Goal: Task Accomplishment & Management: Complete application form

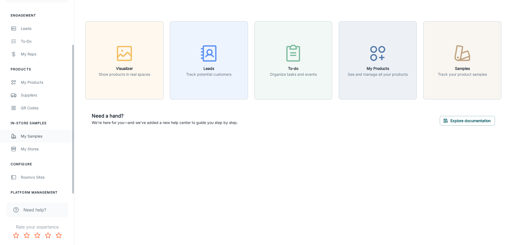
scroll to position [60, 0]
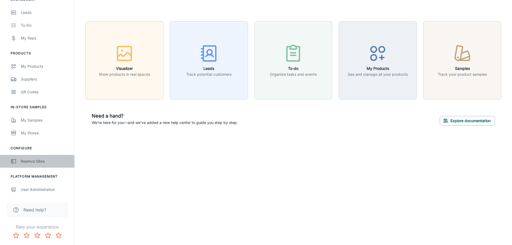
click at [38, 161] on div "Roomvo Sites" at bounding box center [45, 161] width 48 height 6
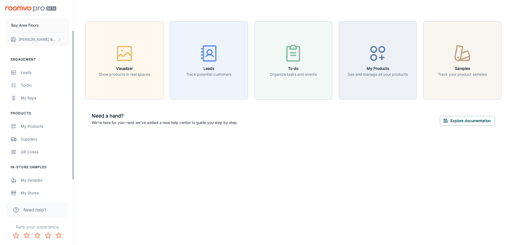
scroll to position [60, 0]
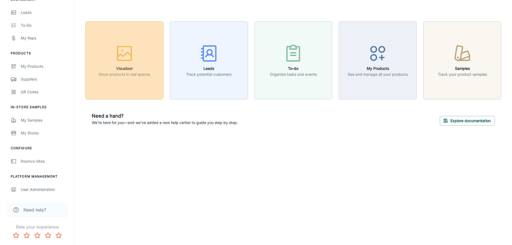
click at [119, 62] on icon "button" at bounding box center [124, 53] width 20 height 20
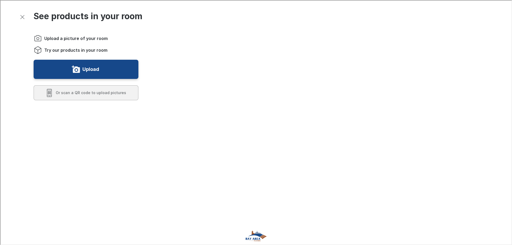
scroll to position [217, 0]
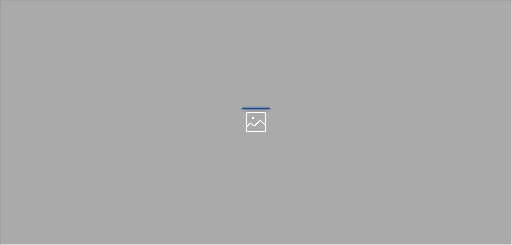
scroll to position [0, 0]
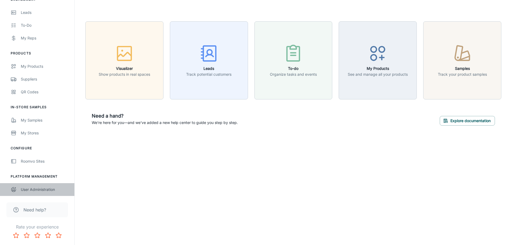
click at [40, 188] on div "User Administration" at bounding box center [45, 190] width 48 height 6
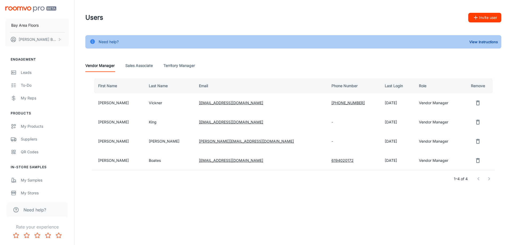
click at [475, 141] on icon "remove user" at bounding box center [478, 141] width 6 height 6
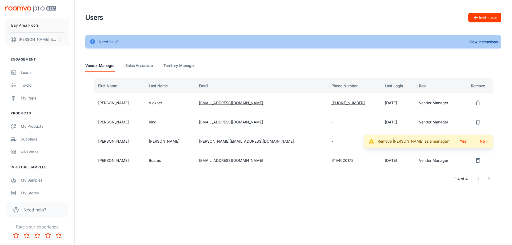
click at [463, 141] on button "Yes" at bounding box center [462, 142] width 17 height 10
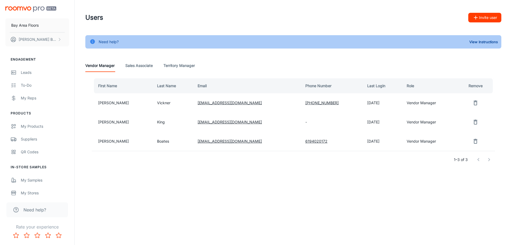
click at [473, 104] on icon "remove user" at bounding box center [475, 103] width 6 height 6
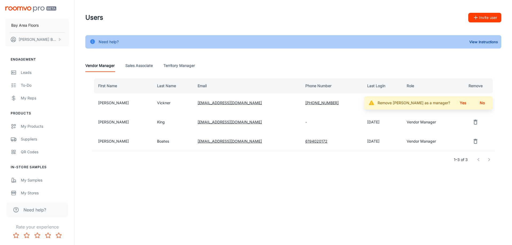
click at [461, 103] on button "Yes" at bounding box center [462, 103] width 17 height 10
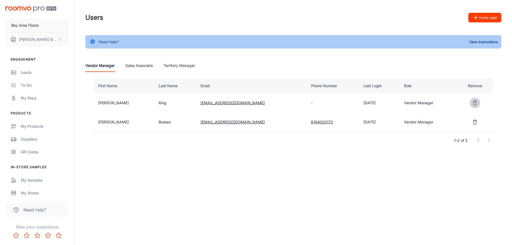
click at [474, 105] on icon "remove user" at bounding box center [475, 103] width 4 height 5
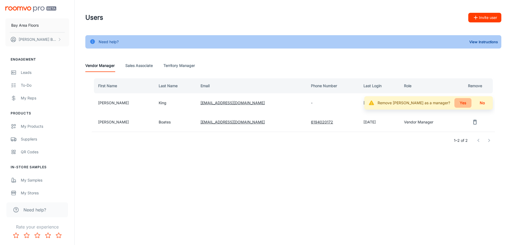
click at [464, 105] on button "Yes" at bounding box center [462, 103] width 17 height 10
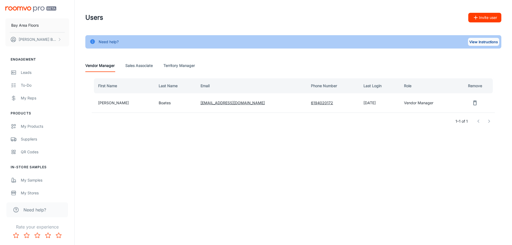
click at [483, 42] on button "View Instructions" at bounding box center [483, 42] width 31 height 8
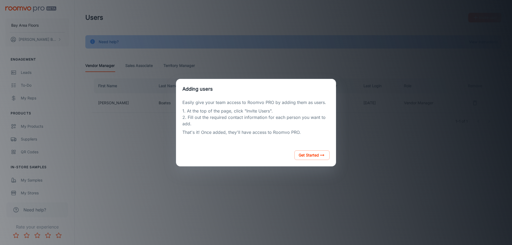
click at [363, 166] on div "Adding users Easily give your team access to Roomvo PRO by adding them as users…" at bounding box center [255, 122] width 499 height 232
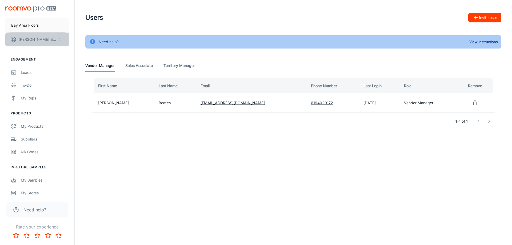
click at [28, 38] on p "[PERSON_NAME]" at bounding box center [38, 40] width 38 height 6
click at [86, 41] on li "User Profile" at bounding box center [83, 39] width 29 height 9
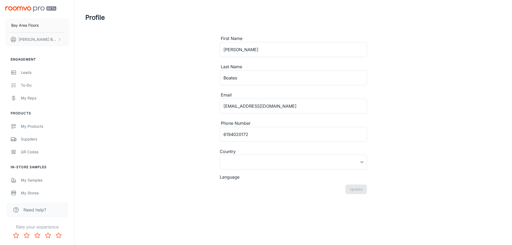
type input "[GEOGRAPHIC_DATA]"
click at [21, 41] on p "[PERSON_NAME]" at bounding box center [38, 40] width 38 height 6
click at [38, 177] on div at bounding box center [256, 122] width 512 height 245
click at [36, 127] on div "My Products" at bounding box center [45, 126] width 48 height 6
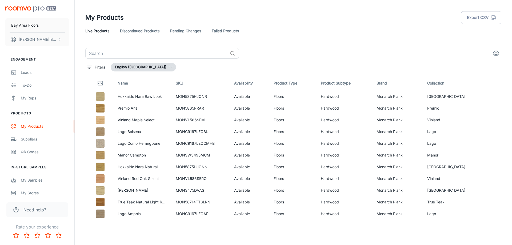
click at [23, 8] on img "scrollable content" at bounding box center [30, 9] width 51 height 6
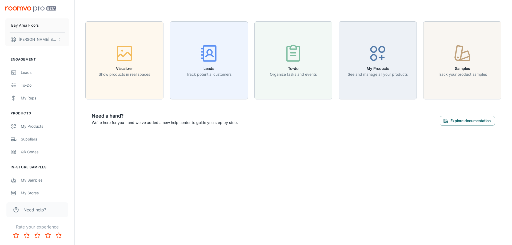
click at [33, 208] on span "Need help?" at bounding box center [34, 210] width 23 height 6
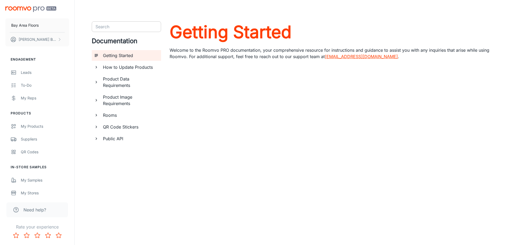
click at [117, 29] on input "Search" at bounding box center [121, 26] width 57 height 7
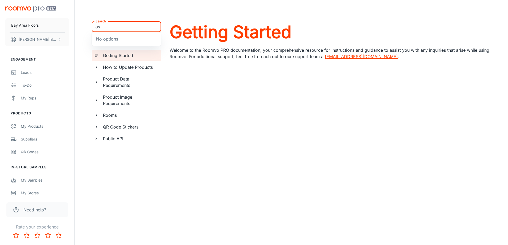
type input "a"
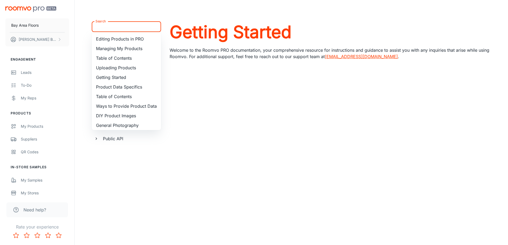
click at [141, 28] on input "Search" at bounding box center [121, 26] width 57 height 7
paste input "Roomvo Assistant"
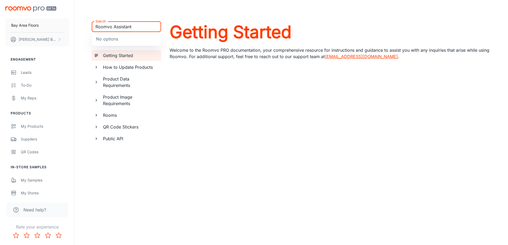
type input "Roomvo Assistant"
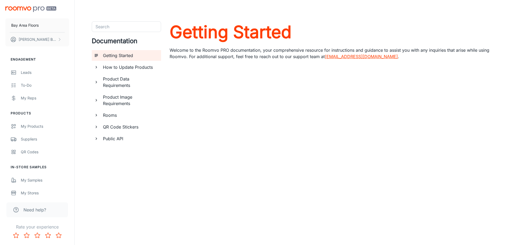
click at [108, 178] on div "Search Search Documentation Getting Started How to Update Products Product Data…" at bounding box center [126, 131] width 69 height 221
click at [115, 116] on h6 "Rooms" at bounding box center [130, 115] width 54 height 6
click at [106, 150] on h6 "Public API" at bounding box center [130, 151] width 54 height 6
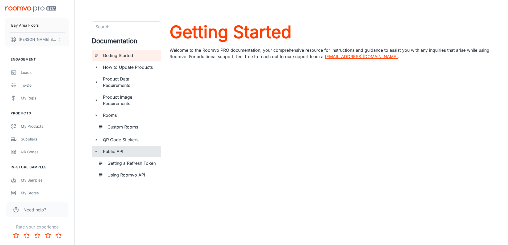
click at [119, 176] on h6 "Using Roomvo API" at bounding box center [131, 175] width 49 height 6
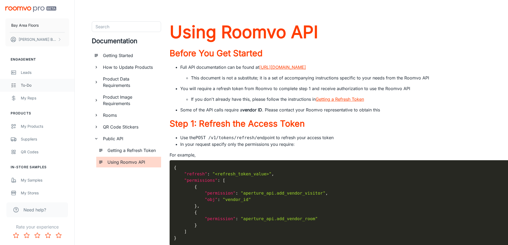
click at [26, 88] on div "To-do" at bounding box center [45, 85] width 48 height 6
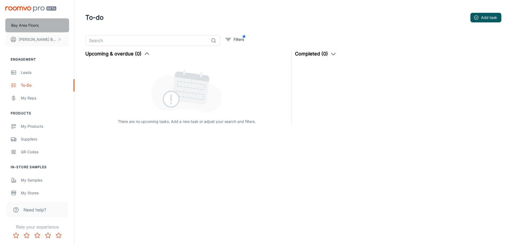
click at [39, 25] on p "Bay Area Floors" at bounding box center [24, 25] width 27 height 6
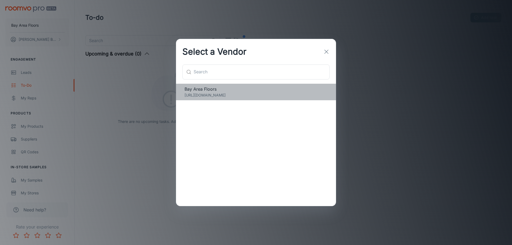
click at [206, 94] on p "[URL][DOMAIN_NAME]" at bounding box center [256, 95] width 143 height 6
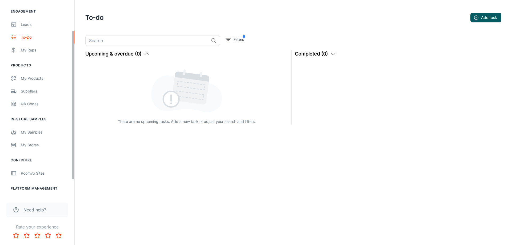
scroll to position [60, 0]
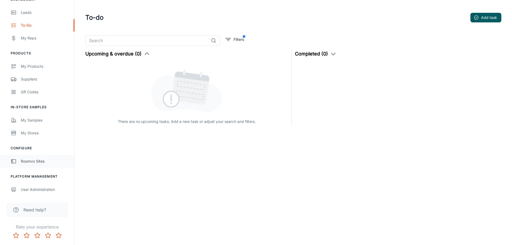
click at [34, 161] on div "Roomvo Sites" at bounding box center [45, 161] width 48 height 6
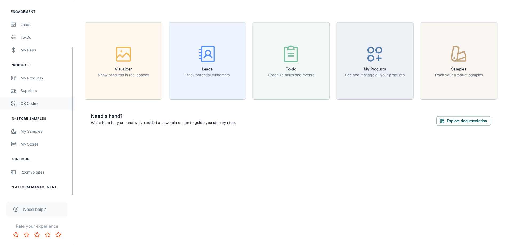
scroll to position [60, 0]
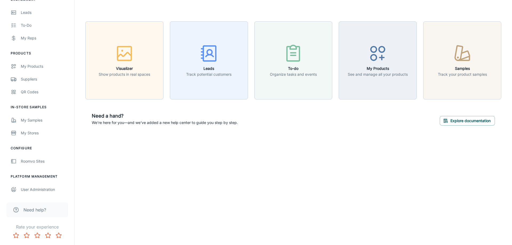
click at [43, 209] on span "Need help?" at bounding box center [34, 210] width 23 height 6
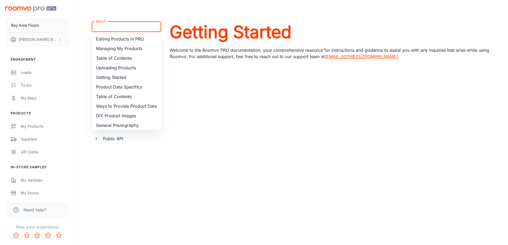
click at [123, 26] on input "Search" at bounding box center [121, 26] width 57 height 7
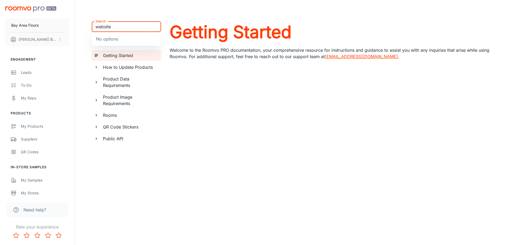
type input "website"
click at [87, 34] on div "Search Search No options Documentation Getting Started How to Update Products P…" at bounding box center [291, 131] width 412 height 221
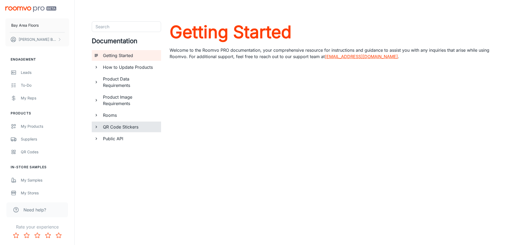
click at [127, 125] on h6 "QR Code Stickers" at bounding box center [130, 127] width 54 height 6
click at [119, 66] on h6 "How to Update Products" at bounding box center [130, 67] width 54 height 6
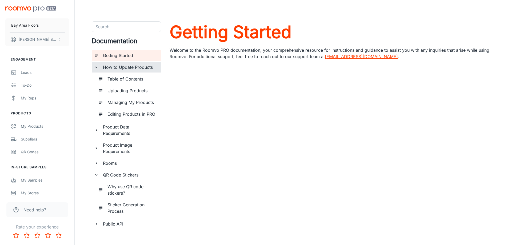
click at [119, 66] on h6 "How to Update Products" at bounding box center [130, 67] width 54 height 6
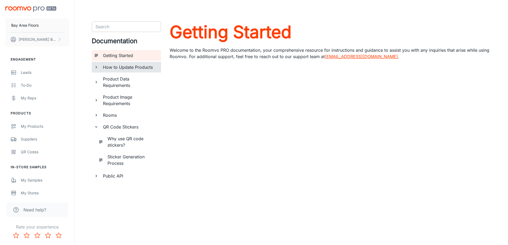
click at [121, 26] on input "Search" at bounding box center [121, 26] width 57 height 7
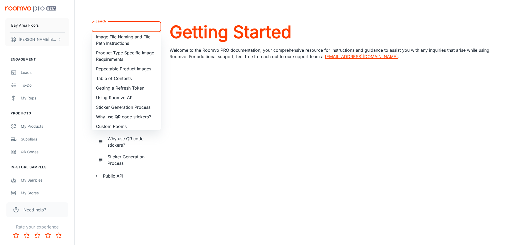
scroll to position [114, 0]
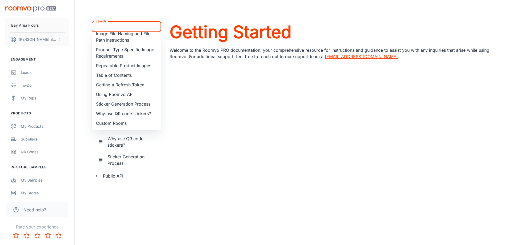
click at [118, 75] on li "Table of Contents" at bounding box center [126, 75] width 69 height 10
type input "Table of Contents"
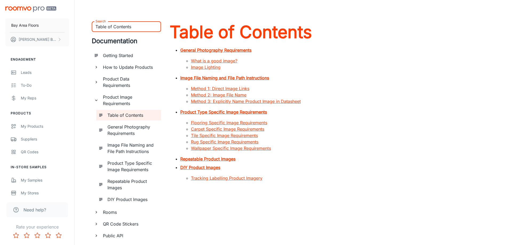
click at [36, 9] on img "scrollable content" at bounding box center [30, 9] width 51 height 6
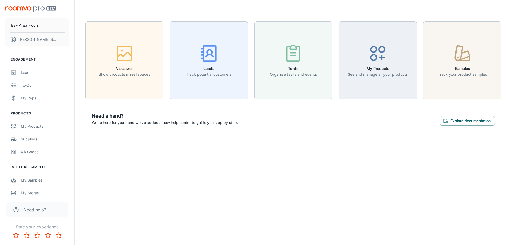
click at [146, 123] on p "We're here for you—and we've added a new help center to guide you step by step." at bounding box center [165, 123] width 146 height 6
click at [467, 118] on button "Explore documentation" at bounding box center [467, 121] width 55 height 10
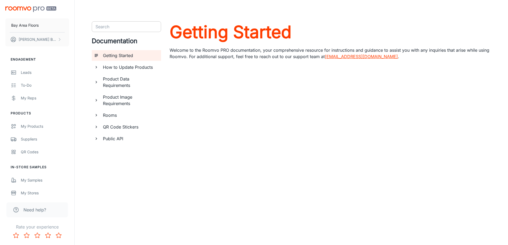
click at [112, 31] on div "Search" at bounding box center [126, 26] width 69 height 11
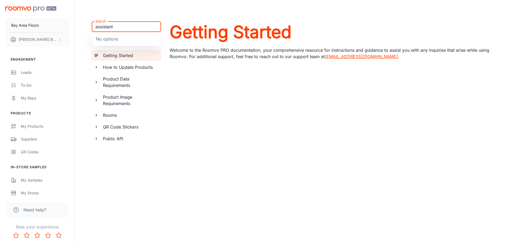
type input "assistant"
click at [120, 34] on div "No options" at bounding box center [126, 39] width 69 height 14
click at [113, 40] on div "No options" at bounding box center [126, 39] width 69 height 14
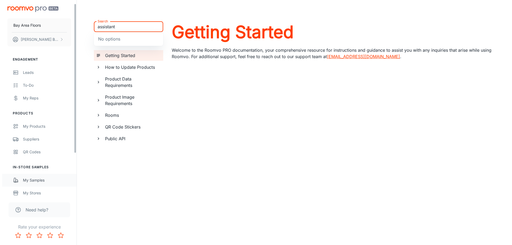
scroll to position [60, 0]
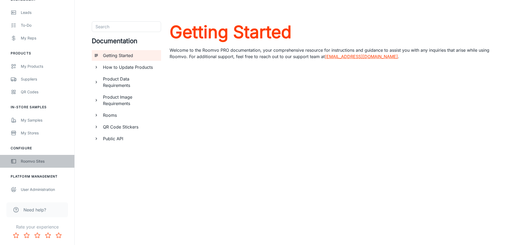
click at [41, 158] on link "Roomvo Sites" at bounding box center [37, 161] width 74 height 13
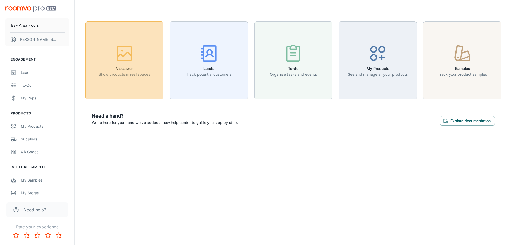
click at [113, 80] on button "Visualizer Show products in real spaces" at bounding box center [124, 60] width 78 height 78
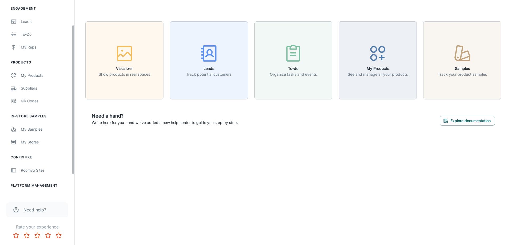
scroll to position [60, 0]
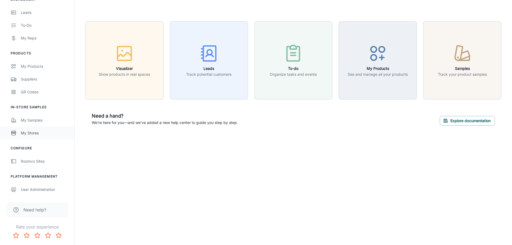
click at [30, 134] on div "My Stores" at bounding box center [45, 133] width 48 height 6
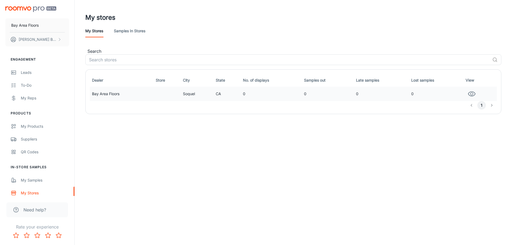
click at [109, 94] on td "Bay Area Floors" at bounding box center [122, 94] width 64 height 14
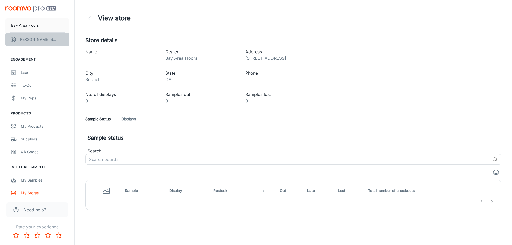
click at [23, 40] on p "[PERSON_NAME]" at bounding box center [38, 40] width 38 height 6
click at [22, 23] on div at bounding box center [256, 122] width 512 height 245
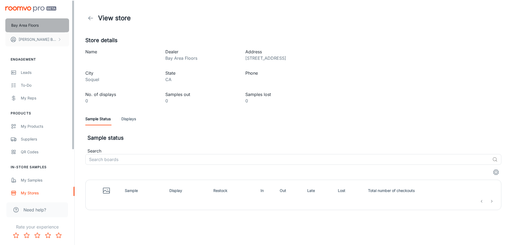
click at [20, 27] on p "Bay Area Floors" at bounding box center [24, 25] width 27 height 6
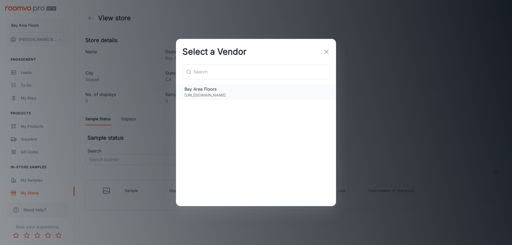
click at [218, 93] on p "[URL][DOMAIN_NAME]" at bounding box center [256, 95] width 143 height 6
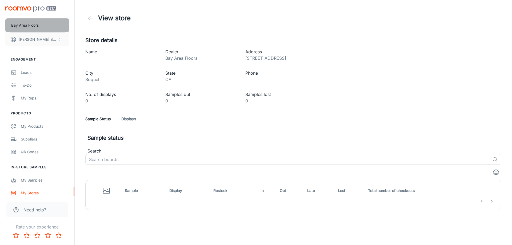
click at [32, 25] on p "Bay Area Floors" at bounding box center [24, 25] width 27 height 6
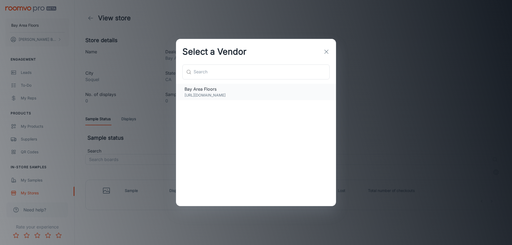
click at [198, 89] on span "Bay Area Floors" at bounding box center [256, 89] width 143 height 6
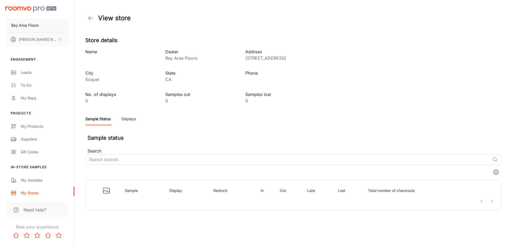
click at [16, 6] on div "Bay Area Floors [PERSON_NAME]" at bounding box center [37, 25] width 74 height 51
click at [25, 7] on img "scrollable content" at bounding box center [30, 9] width 51 height 6
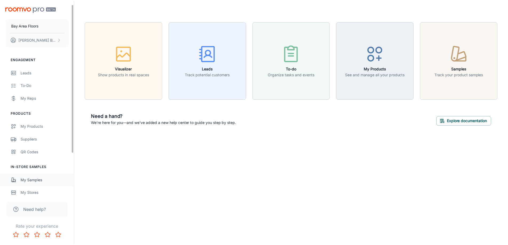
scroll to position [60, 0]
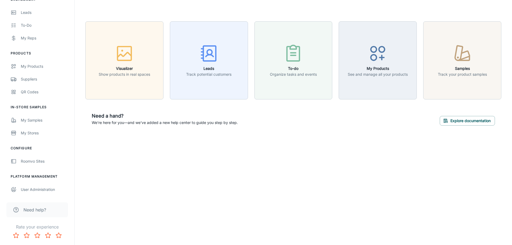
click at [37, 210] on span "Need help?" at bounding box center [34, 210] width 23 height 6
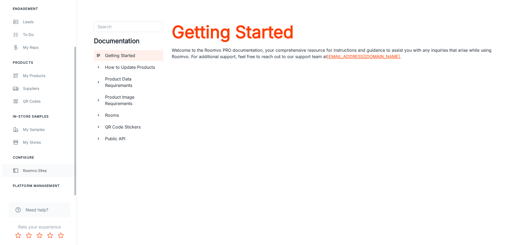
scroll to position [60, 0]
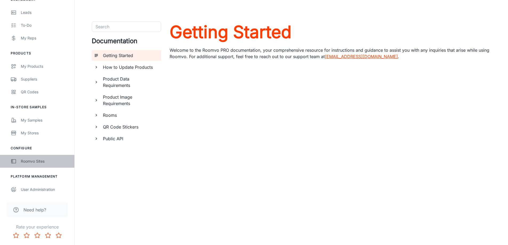
click at [14, 161] on icon "scrollable content" at bounding box center [14, 161] width 6 height 6
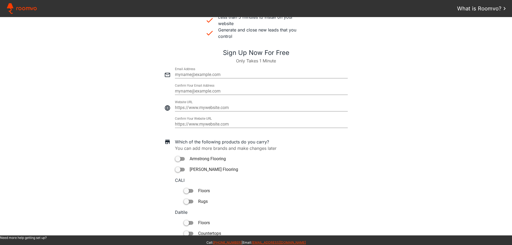
scroll to position [172, 0]
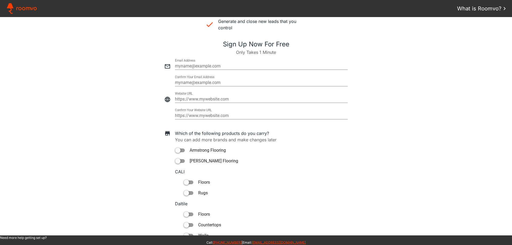
click at [212, 67] on input "email" at bounding box center [261, 66] width 173 height 6
type input "[EMAIL_ADDRESS][DOMAIN_NAME]"
type paper-input "[EMAIL_ADDRESS][DOMAIN_NAME]"
type input "[EMAIL_ADDRESS][DOMAIN_NAME]"
type paper-input "[EMAIL_ADDRESS][DOMAIN_NAME]"
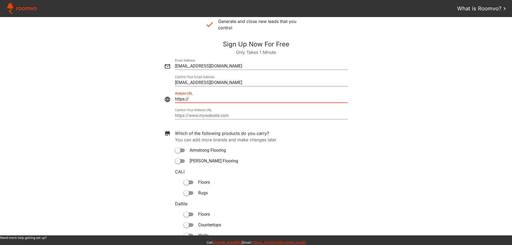
click at [205, 101] on input "https://" at bounding box center [261, 99] width 173 height 6
type input "https://bay-area-floors.com"
type paper-input "https://bay-area-floors.com"
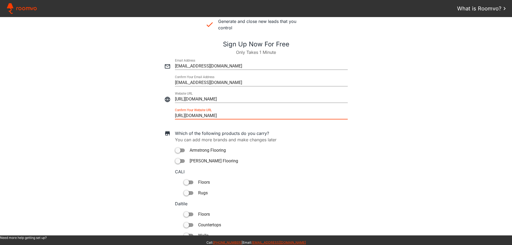
type input "https://bay-area-floors.com"
type paper-input "https://bay-area-floors.com"
click at [203, 150] on paper-toggle-button "Armstrong Flooring" at bounding box center [261, 150] width 173 height 6
type paper-toggle-button "on"
click at [198, 160] on paper-toggle-button "Bruce Flooring" at bounding box center [261, 161] width 173 height 6
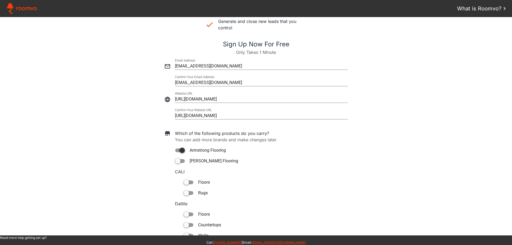
type paper-toggle-button "on"
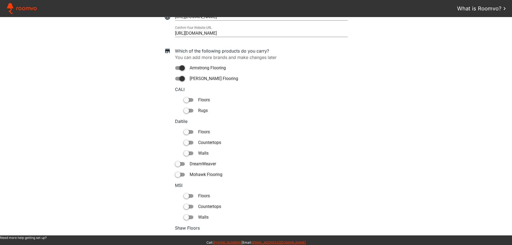
scroll to position [261, 0]
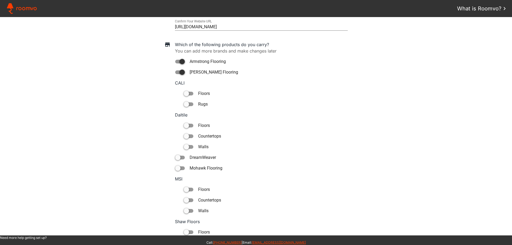
click at [185, 93] on div at bounding box center [186, 93] width 5 height 5
type paper-toggle-button "on"
click at [187, 107] on paper-toggle-button "rugs" at bounding box center [265, 104] width 164 height 6
type paper-toggle-button "on"
click at [186, 123] on paper-toggle-button "floors" at bounding box center [265, 125] width 164 height 6
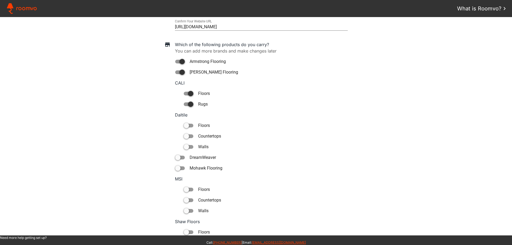
type paper-toggle-button "on"
click at [188, 136] on div at bounding box center [189, 136] width 10 height 4
type paper-toggle-button "on"
click at [188, 96] on div at bounding box center [190, 93] width 5 height 5
type paper-toggle-button "on"
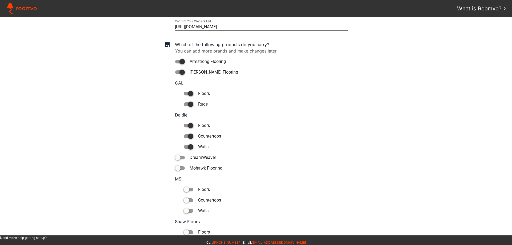
click at [179, 64] on div at bounding box center [181, 61] width 5 height 5
type paper-toggle-button "on"
click at [179, 64] on div at bounding box center [181, 61] width 5 height 5
type paper-toggle-button "on"
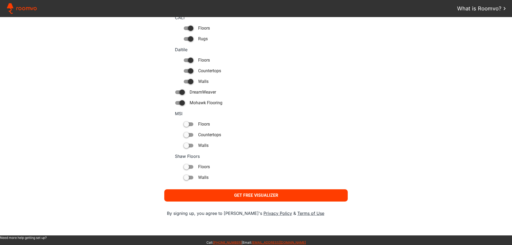
scroll to position [333, 0]
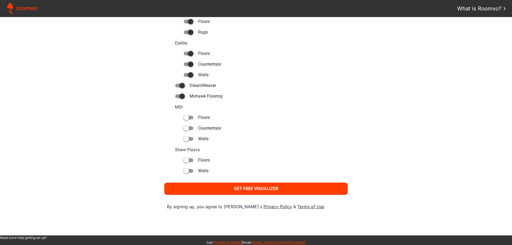
click at [195, 161] on paper-toggle-button "floors" at bounding box center [265, 160] width 164 height 6
type paper-toggle-button "on"
click at [196, 170] on paper-toggle-button "walls" at bounding box center [265, 171] width 164 height 6
type paper-toggle-button "on"
click at [0, 0] on slot "Get Free Visualizer" at bounding box center [0, 0] width 0 height 0
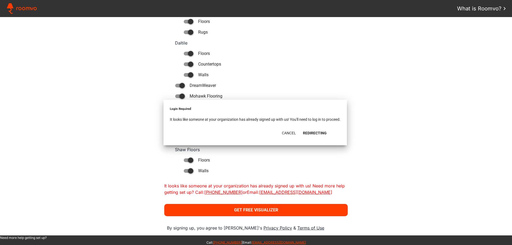
click at [0, 0] on slot "Redirecting" at bounding box center [0, 0] width 0 height 0
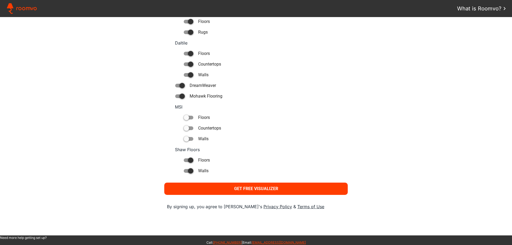
click at [0, 0] on slot "Get Free Visualizer" at bounding box center [0, 0] width 0 height 0
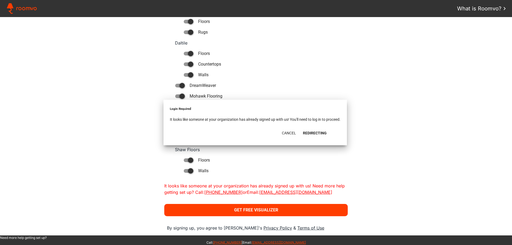
click at [0, 0] on slot "Redirecting" at bounding box center [0, 0] width 0 height 0
